Goal: Task Accomplishment & Management: Use online tool/utility

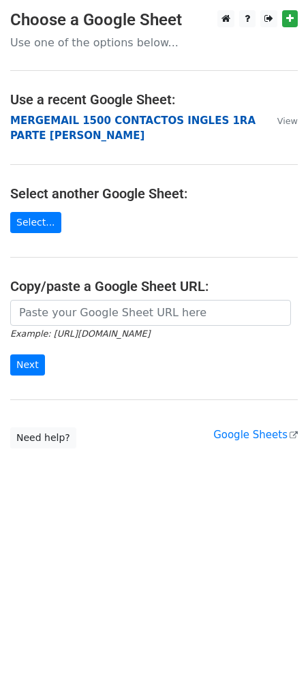
click at [114, 119] on strong "MERGEMAIL 1500 CONTACTOS INGLES 1RA PARTE JOAN" at bounding box center [132, 128] width 245 height 28
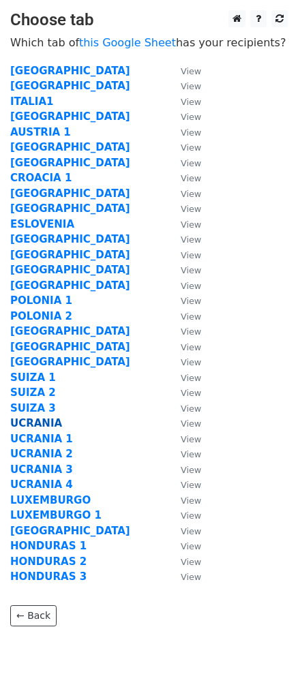
click at [41, 424] on strong "UCRANIA" at bounding box center [36, 423] width 52 height 12
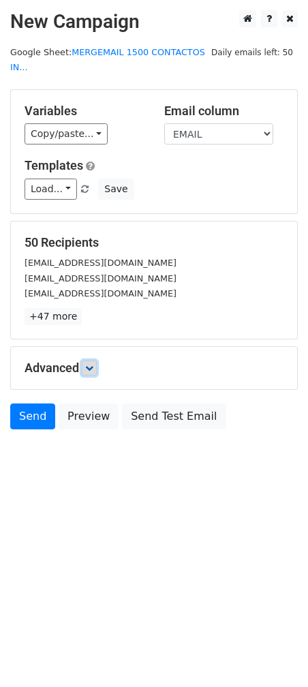
click at [89, 364] on icon at bounding box center [89, 368] width 8 height 8
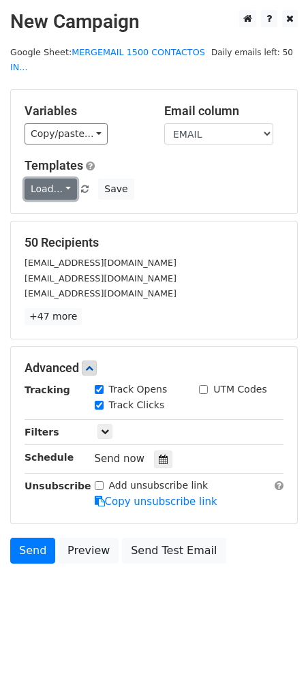
click at [57, 179] on link "Load..." at bounding box center [51, 189] width 52 height 21
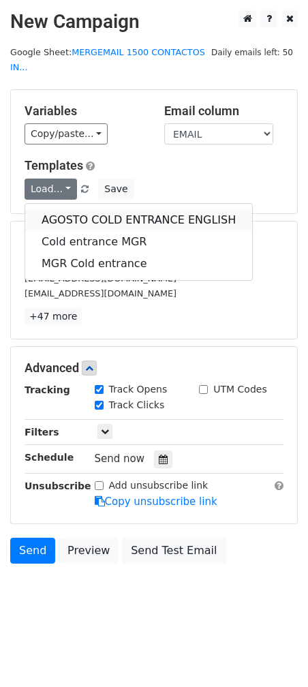
click at [97, 209] on link "AGOSTO COLD ENTRANCE ENGLISH" at bounding box center [138, 220] width 227 height 22
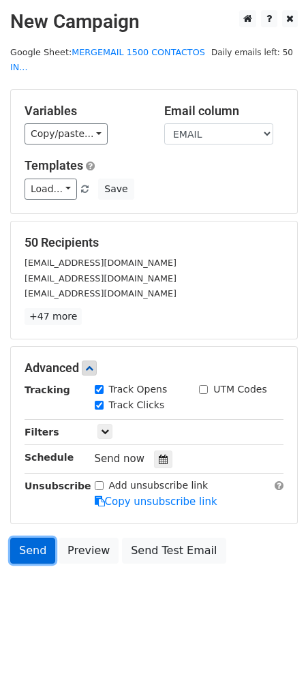
click at [25, 541] on link "Send" at bounding box center [32, 551] width 45 height 26
